Goal: Task Accomplishment & Management: Use online tool/utility

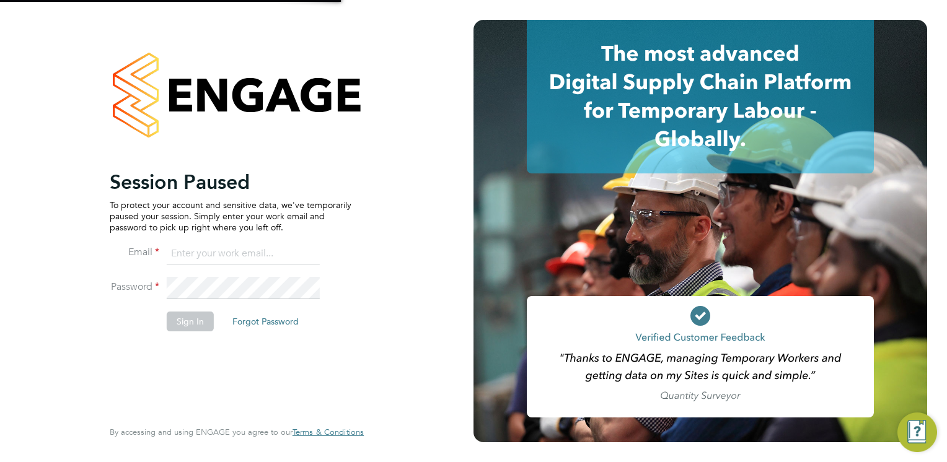
type input "connor.campbell@vgcgroup.co.uk"
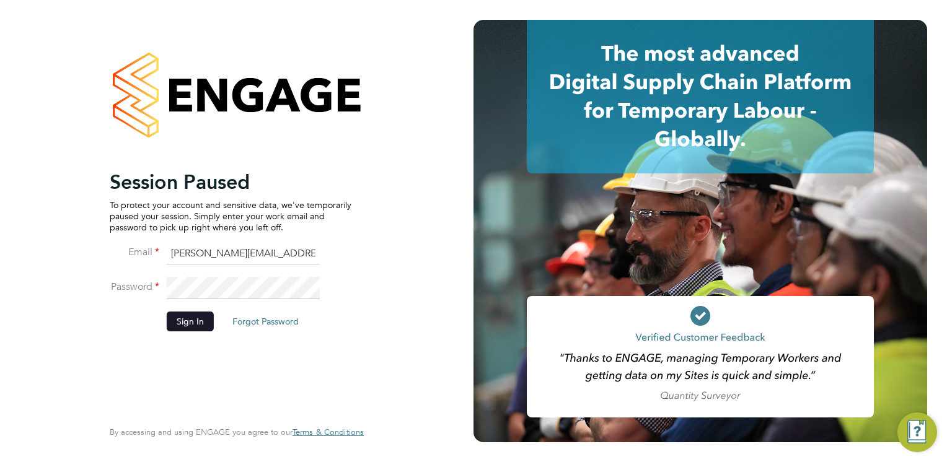
click at [185, 313] on button "Sign In" at bounding box center [190, 322] width 47 height 20
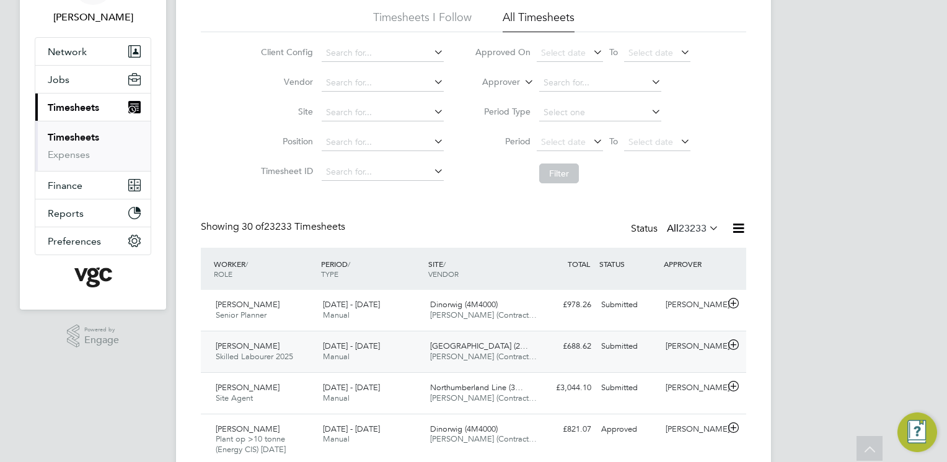
click at [382, 354] on div "[DATE] - [DATE] Manual" at bounding box center [371, 351] width 107 height 31
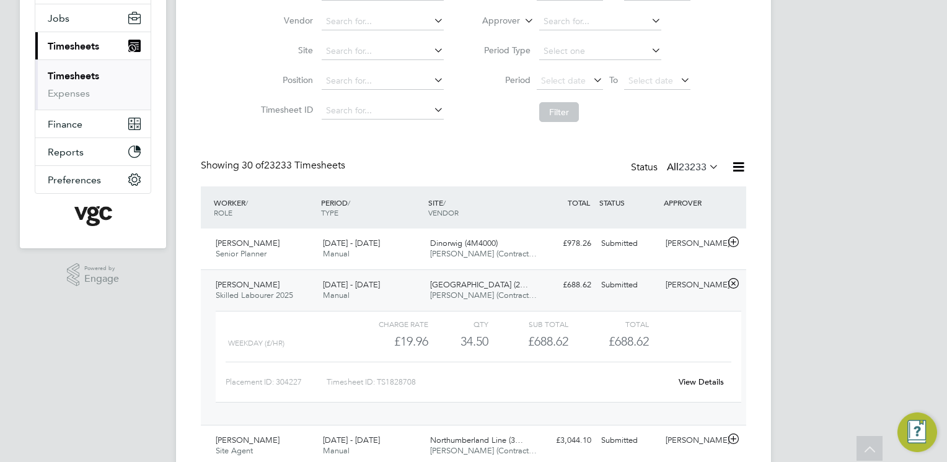
click at [696, 380] on link "View Details" at bounding box center [700, 382] width 45 height 11
